Goal: Task Accomplishment & Management: Use online tool/utility

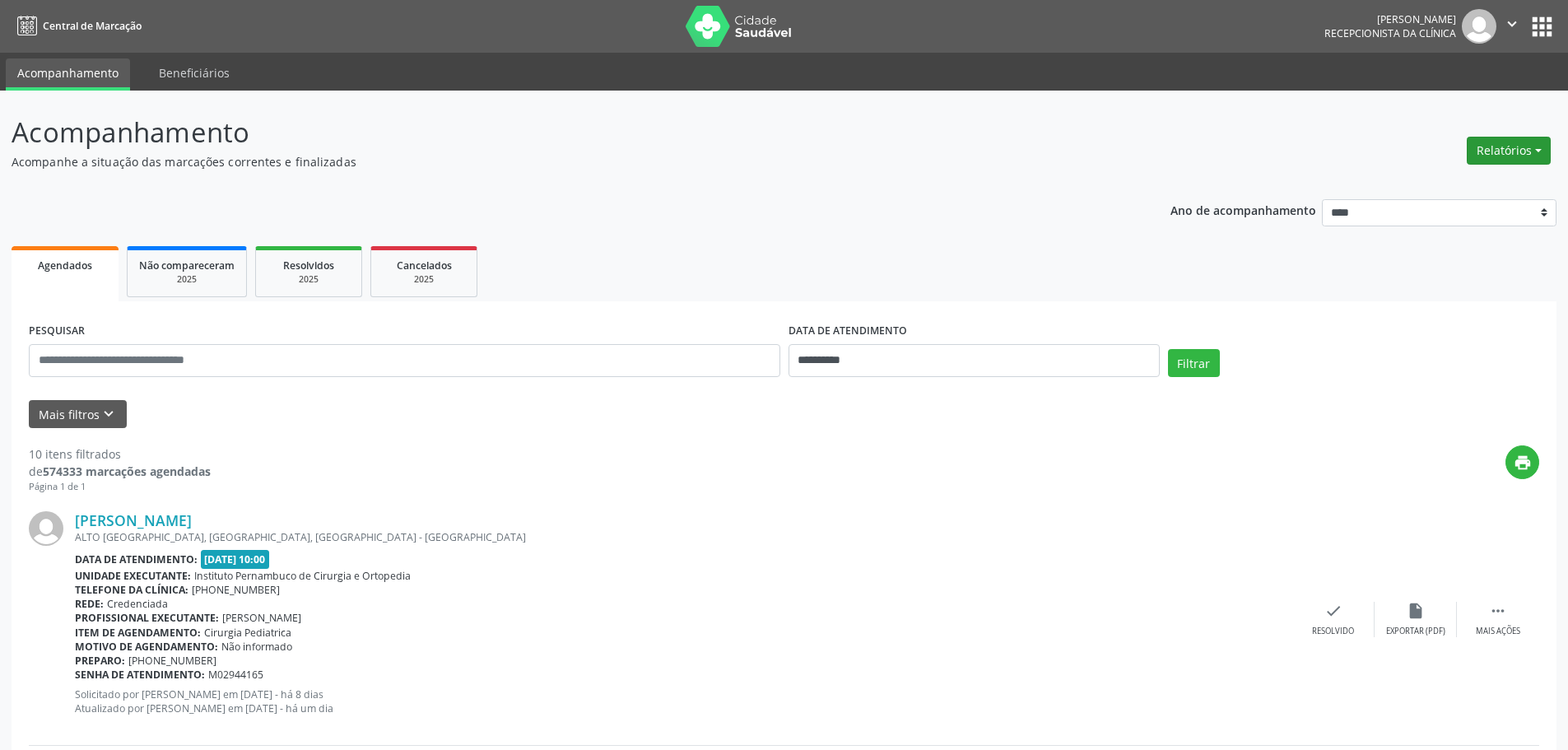
click at [1527, 146] on button "Relatórios" at bounding box center [1509, 150] width 84 height 28
click at [1452, 183] on link "Agendamentos" at bounding box center [1463, 186] width 177 height 23
select select "*"
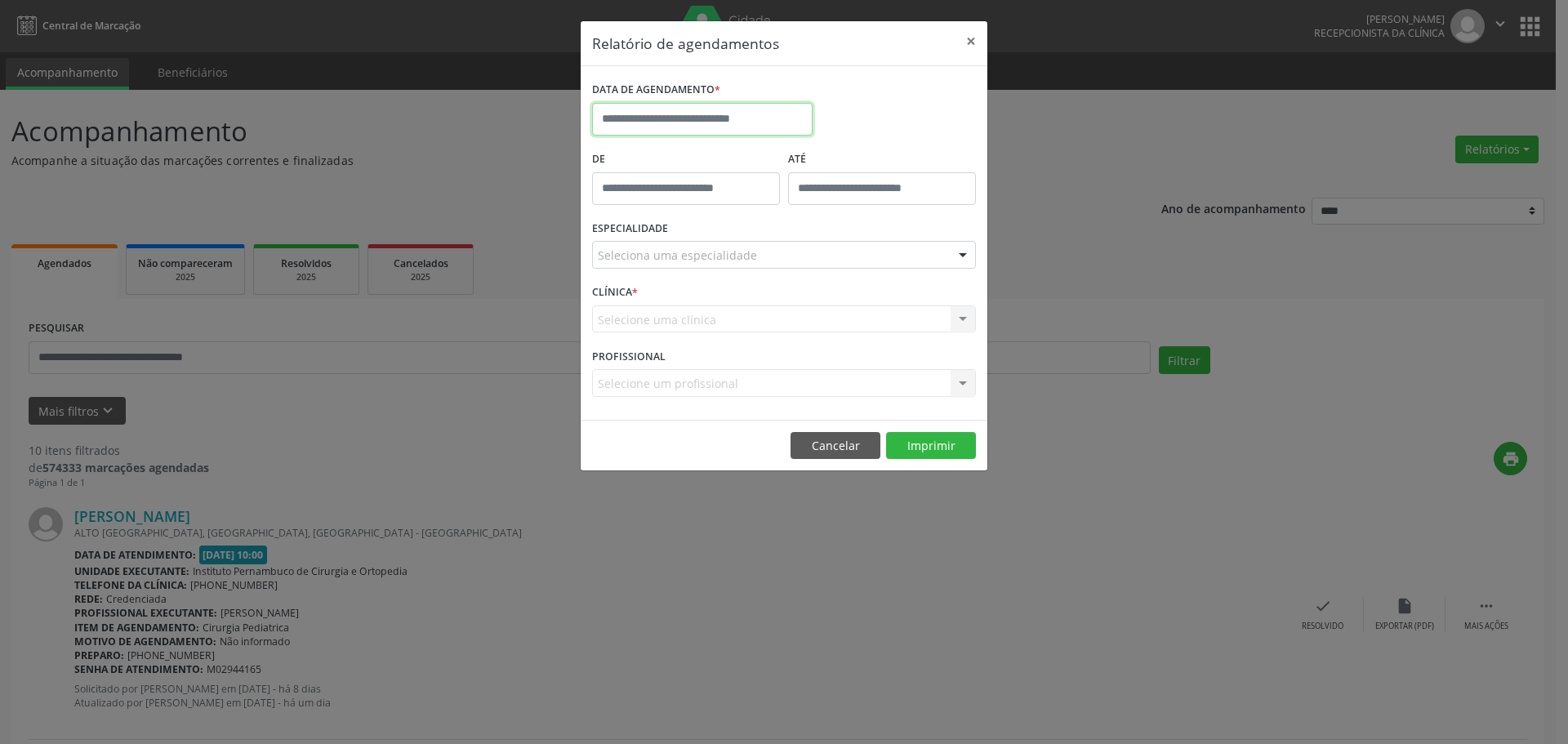
click at [688, 112] on input "text" at bounding box center [702, 118] width 220 height 33
click at [685, 339] on span "30" at bounding box center [681, 335] width 32 height 32
type input "**********"
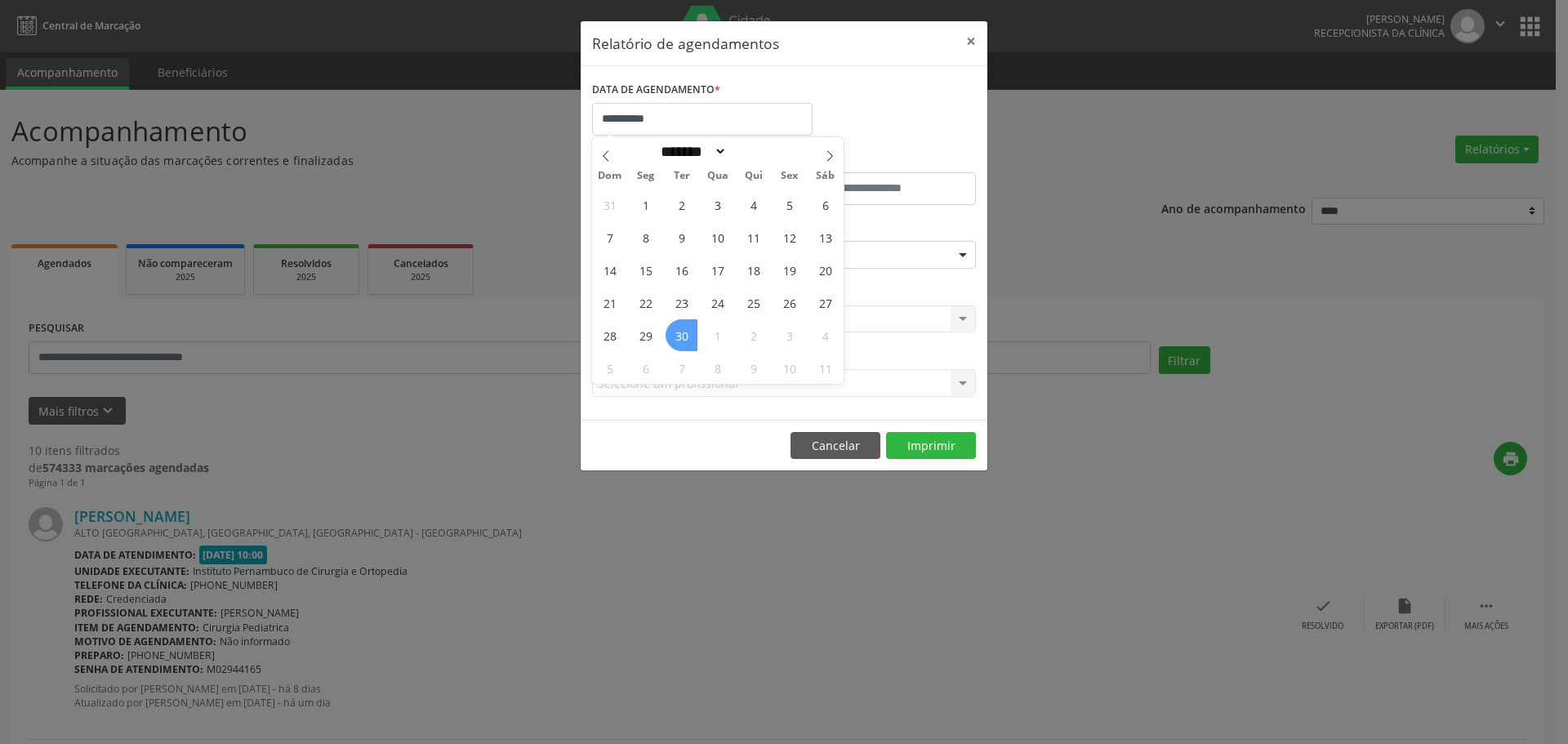
click at [685, 339] on span "30" at bounding box center [681, 335] width 32 height 32
click at [727, 266] on div "Seleciona uma especialidade" at bounding box center [784, 254] width 384 height 27
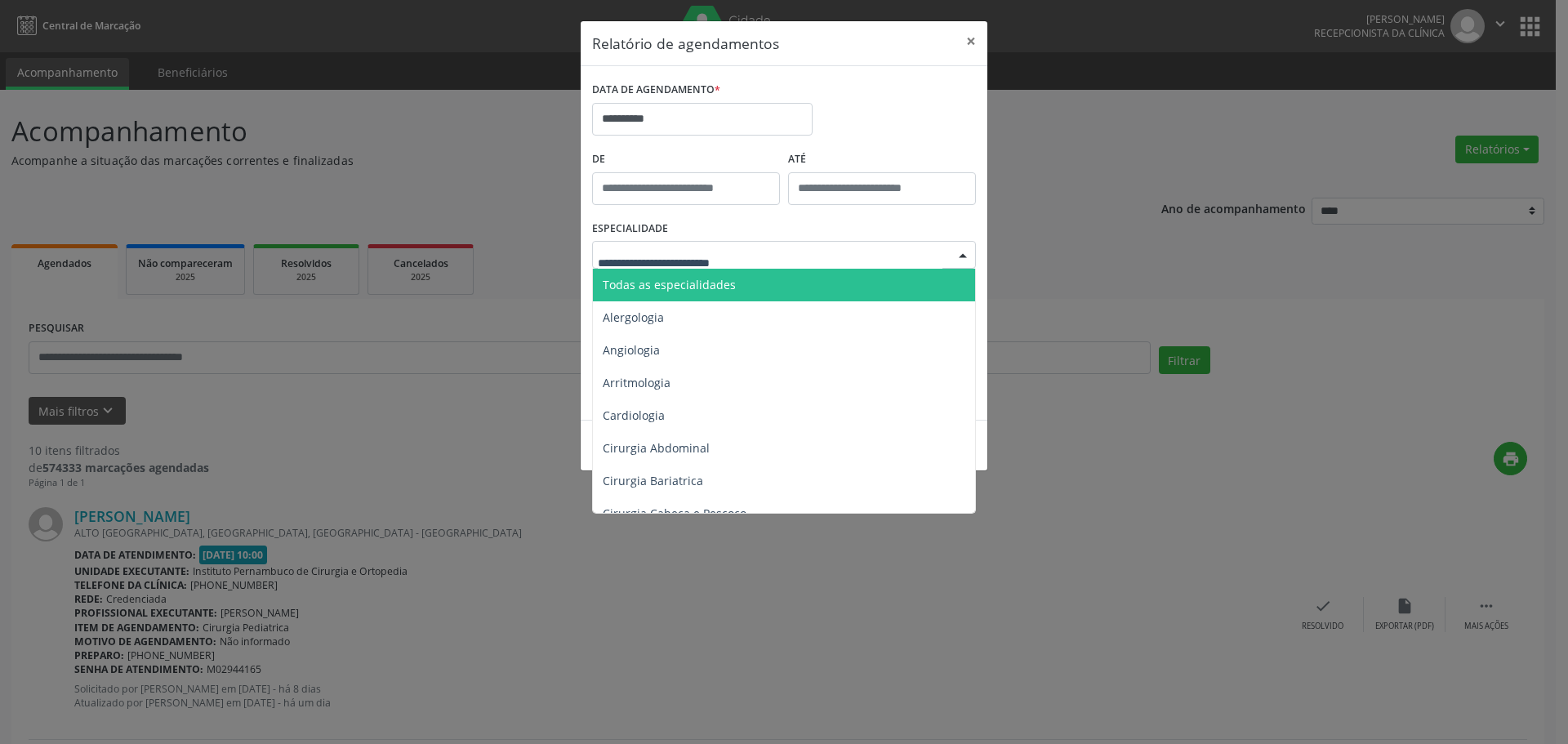
click at [726, 279] on span "Todas as especialidades" at bounding box center [669, 285] width 133 height 16
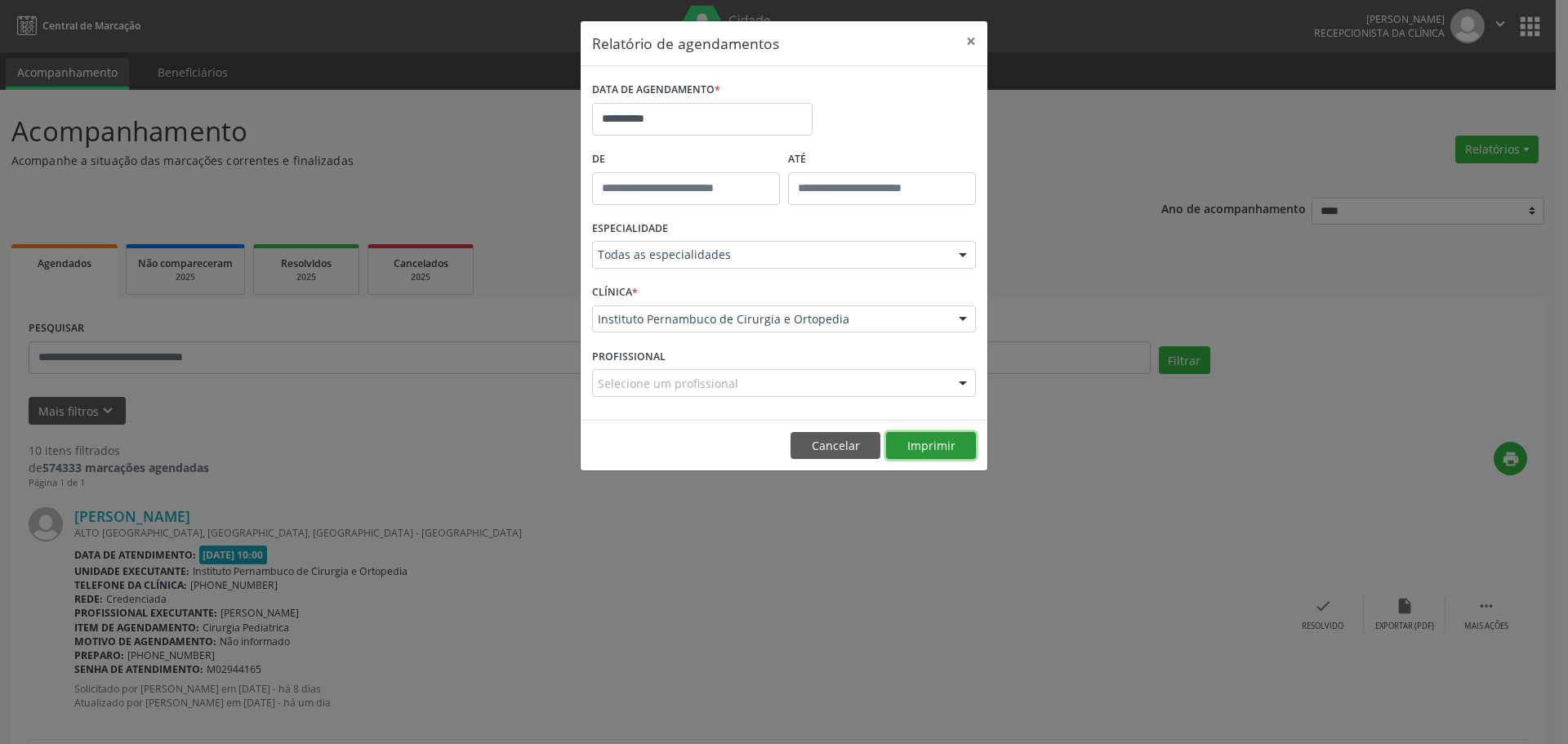
click at [919, 442] on button "Imprimir" at bounding box center [932, 445] width 90 height 27
